Goal: Register for event/course

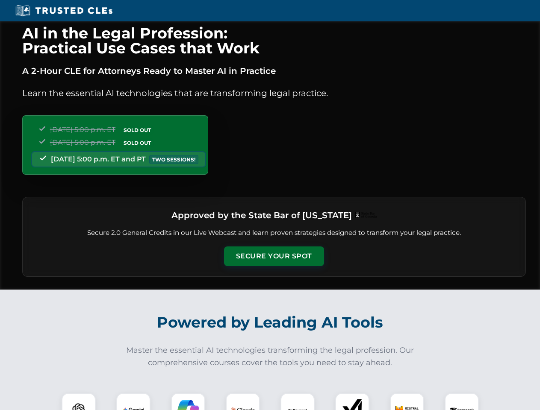
click at [273, 256] on button "Secure Your Spot" at bounding box center [274, 256] width 100 height 20
click at [79, 402] on img at bounding box center [78, 410] width 25 height 25
click at [133, 402] on img at bounding box center [133, 409] width 21 height 21
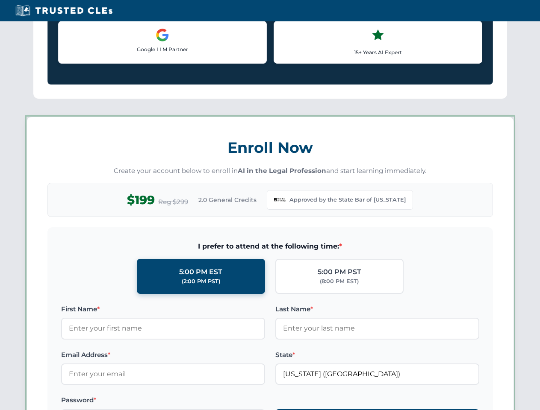
click at [243, 402] on label "Password *" at bounding box center [163, 400] width 204 height 10
